Goal: Task Accomplishment & Management: Use online tool/utility

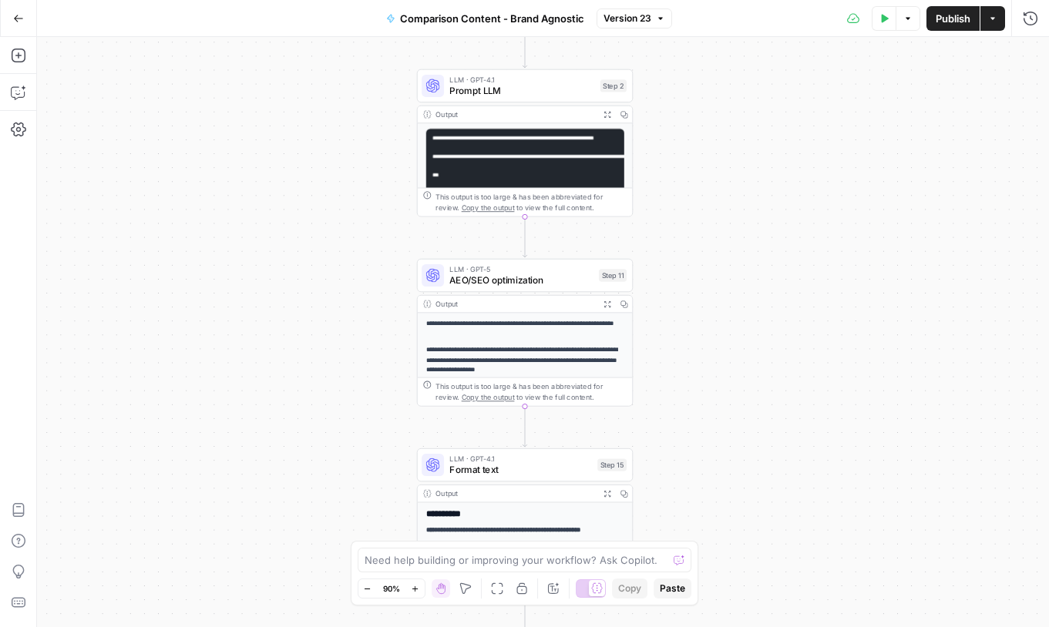
click at [22, 22] on icon "button" at bounding box center [18, 18] width 11 height 11
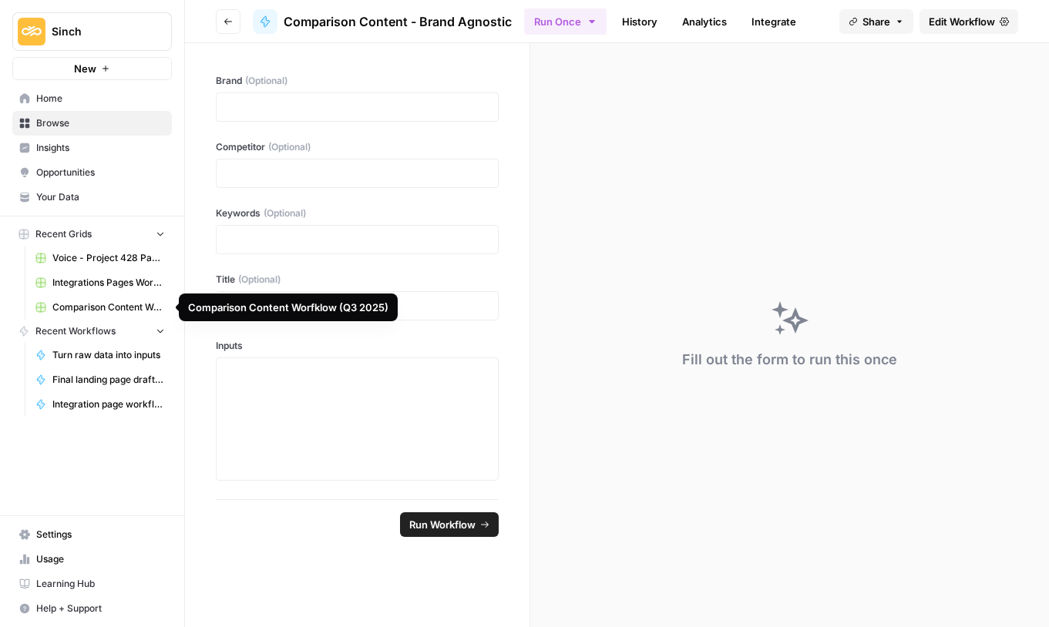
click at [87, 310] on span "Comparison Content Worfklow (Q3 2025)" at bounding box center [108, 307] width 112 height 14
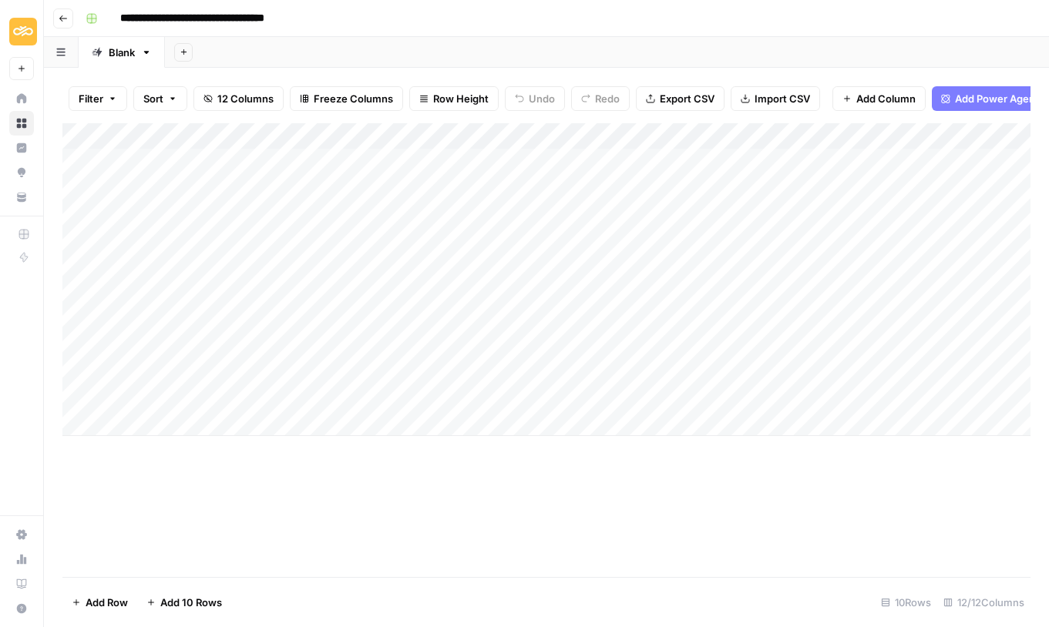
click at [807, 213] on div "Add Column" at bounding box center [546, 279] width 968 height 313
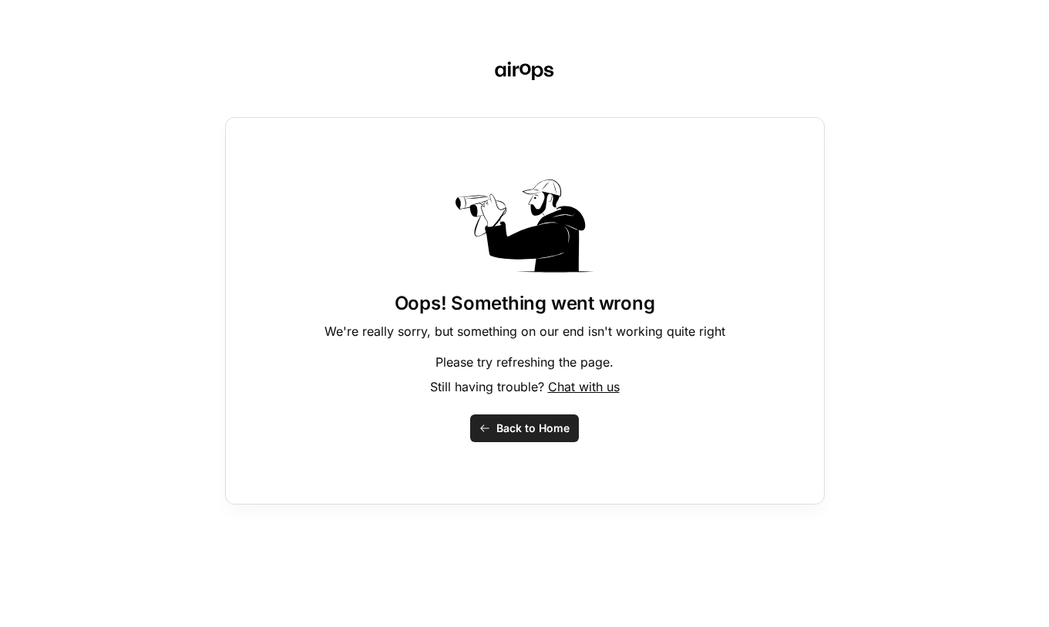
click at [512, 432] on span "Back to Home" at bounding box center [532, 428] width 73 height 15
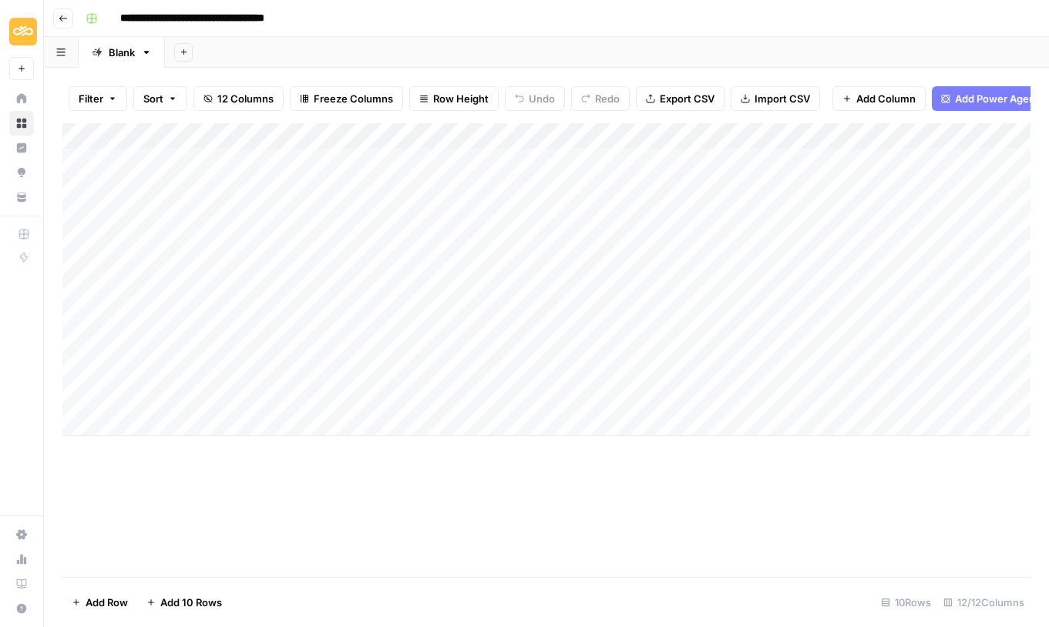
click at [834, 216] on div "Add Column" at bounding box center [546, 279] width 968 height 313
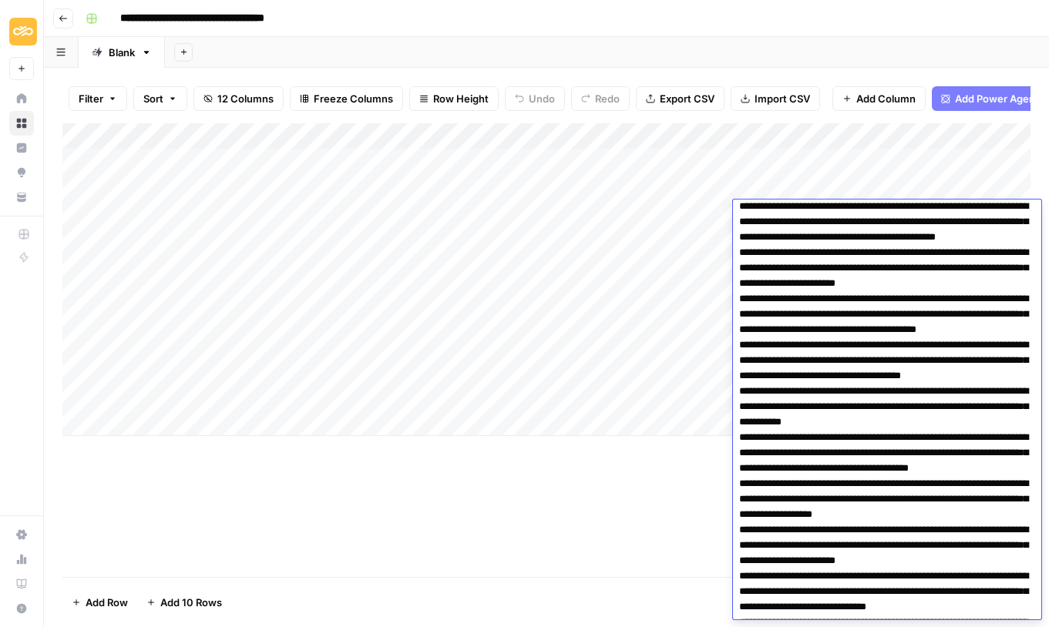
scroll to position [4003, 0]
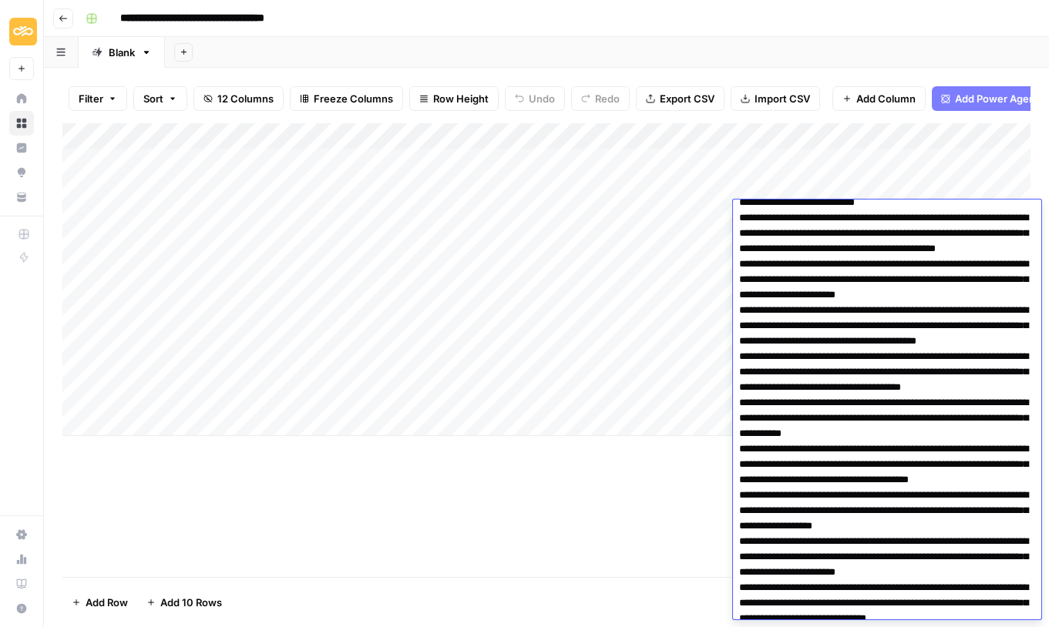
click at [574, 439] on div "Add Column" at bounding box center [546, 350] width 968 height 454
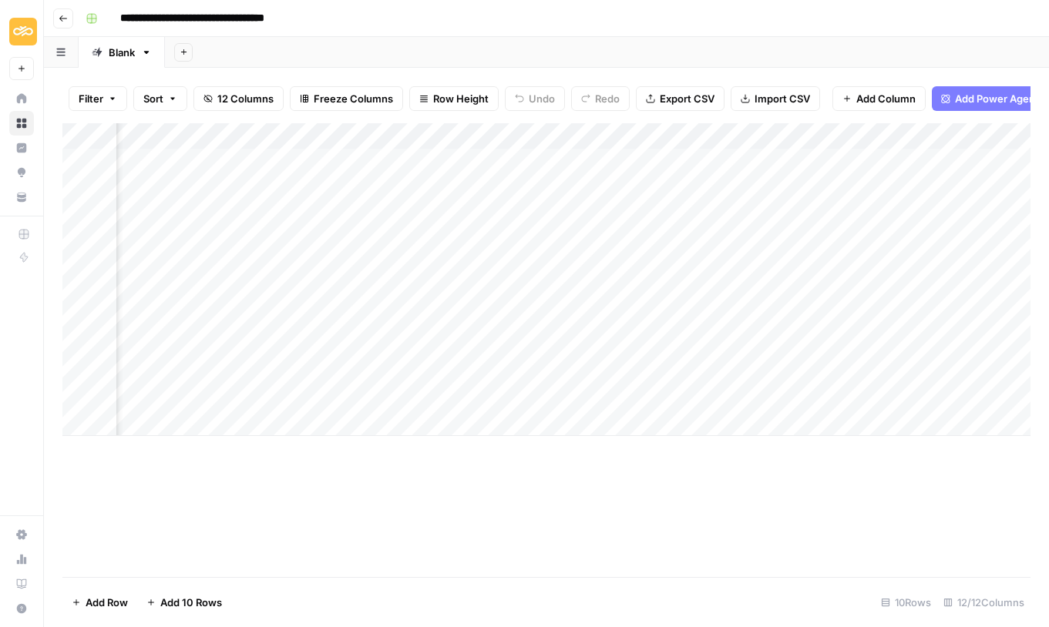
scroll to position [0, 378]
click at [871, 212] on div "Add Column" at bounding box center [546, 279] width 968 height 313
click at [740, 187] on div "Add Column" at bounding box center [546, 279] width 968 height 313
